Goal: Communication & Community: Answer question/provide support

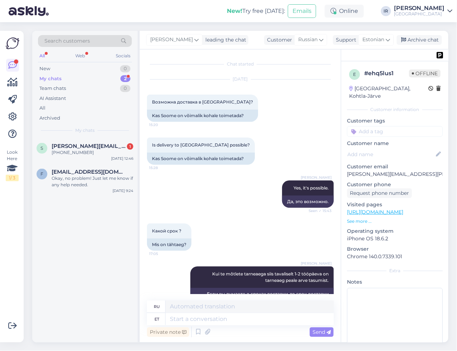
scroll to position [1198, 0]
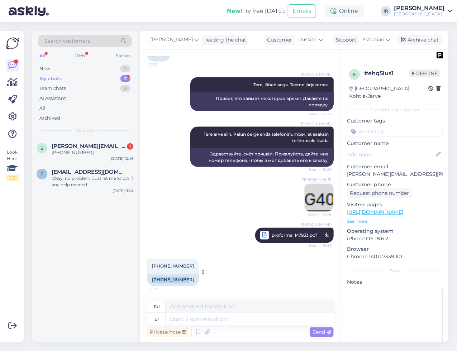
drag, startPoint x: 151, startPoint y: 281, endPoint x: 183, endPoint y: 279, distance: 32.7
click at [183, 279] on div "[PHONE_NUMBER]" at bounding box center [173, 280] width 52 height 12
copy div "[PHONE_NUMBER]"
click at [386, 171] on p "[PERSON_NAME][EMAIL_ADDRESS][PERSON_NAME][DOMAIN_NAME]" at bounding box center [395, 175] width 96 height 8
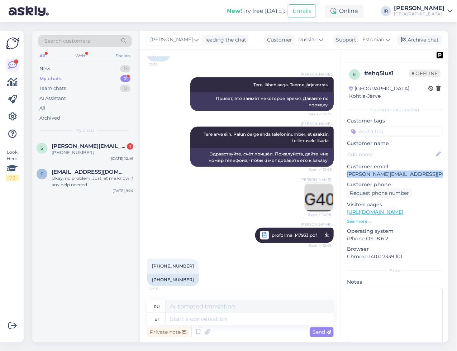
click at [386, 171] on p "[PERSON_NAME][EMAIL_ADDRESS][PERSON_NAME][DOMAIN_NAME]" at bounding box center [395, 175] width 96 height 8
copy p "[PERSON_NAME][EMAIL_ADDRESS][PERSON_NAME][DOMAIN_NAME]"
click at [192, 321] on textarea at bounding box center [250, 319] width 168 height 12
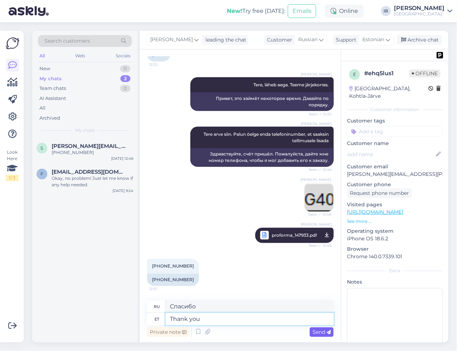
type textarea "Thank you"
click at [325, 335] on div "Send" at bounding box center [322, 333] width 24 height 10
